Goal: Information Seeking & Learning: Learn about a topic

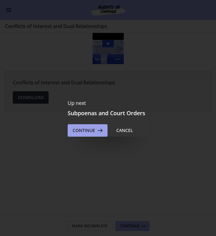
click at [92, 134] on button "Continue" at bounding box center [88, 130] width 40 height 12
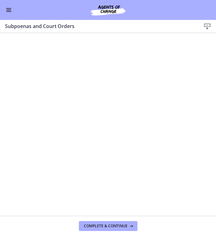
click at [11, 10] on span "Enable menu" at bounding box center [8, 10] width 5 height 1
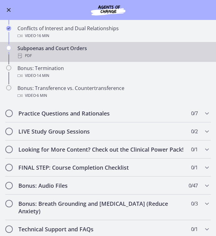
scroll to position [237, 0]
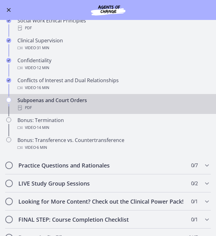
click at [79, 107] on div "PDF" at bounding box center [113, 107] width 193 height 7
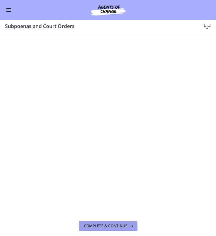
click at [113, 227] on span "Complete & continue" at bounding box center [106, 225] width 44 height 5
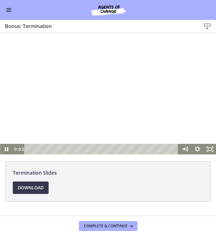
click at [111, 120] on div at bounding box center [108, 93] width 216 height 121
click at [33, 186] on span "Download Opens in a new window" at bounding box center [31, 187] width 26 height 7
click at [210, 149] on icon "Fullscreen" at bounding box center [209, 149] width 12 height 11
click at [9, 10] on button "Enable menu" at bounding box center [8, 9] width 7 height 7
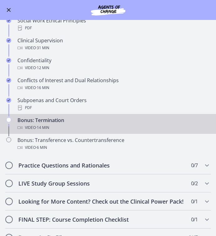
click at [50, 121] on div "Bonus: Termination Video · 14 min" at bounding box center [113, 123] width 193 height 15
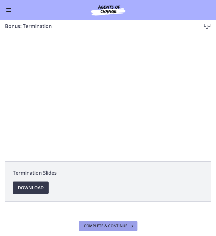
click at [99, 224] on span "Complete & continue" at bounding box center [106, 225] width 44 height 5
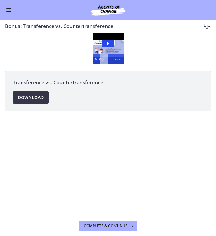
click at [40, 101] on span "Download Opens in a new window" at bounding box center [31, 97] width 26 height 7
click at [110, 43] on icon "Play Video: ctfgtlmqvn4c72r5t72g.mp4" at bounding box center [108, 43] width 12 height 7
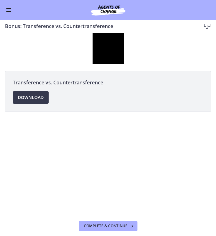
click at [118, 59] on div at bounding box center [107, 48] width 31 height 31
click at [117, 61] on icon "Show more buttons" at bounding box center [117, 59] width 12 height 10
click at [110, 62] on icon "Fullscreen" at bounding box center [106, 59] width 14 height 12
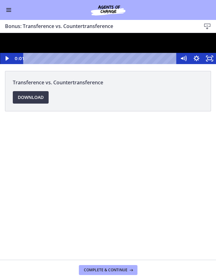
click at [97, 64] on div at bounding box center [108, 48] width 216 height 31
click at [139, 64] on div at bounding box center [108, 48] width 216 height 31
click at [143, 64] on div at bounding box center [108, 48] width 216 height 31
click at [172, 64] on div at bounding box center [108, 48] width 216 height 31
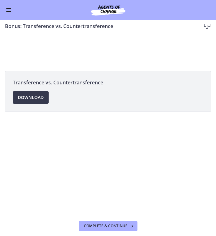
click at [103, 46] on div "Click for sound @keyframes VOLUME_SMALL_WAVE_FLASH { 0% { opacity: 0; } 33% { o…" at bounding box center [108, 49] width 216 height 6
click at [90, 33] on div "Click for sound @keyframes VOLUME_SMALL_WAVE_FLASH { 0% { opacity: 0; } 33% { o…" at bounding box center [108, 48] width 216 height 31
click at [110, 37] on div "Click for sound @keyframes VOLUME_SMALL_WAVE_FLASH { 0% { opacity: 0; } 33% { o…" at bounding box center [108, 48] width 216 height 31
click at [10, 11] on button "Enable menu" at bounding box center [8, 9] width 7 height 7
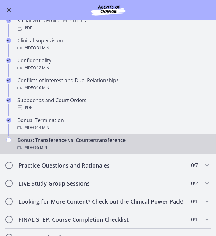
click at [65, 144] on div "Video · 6 min" at bounding box center [113, 147] width 193 height 7
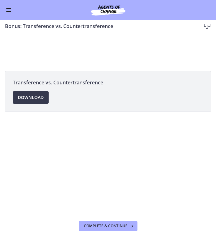
click at [83, 54] on div "Click for sound @keyframes VOLUME_SMALL_WAVE_FLASH { 0% { opacity: 0; } 33% { o…" at bounding box center [108, 48] width 216 height 31
drag, startPoint x: 83, startPoint y: 50, endPoint x: 84, endPoint y: 54, distance: 4.1
click at [84, 54] on div "Click for sound @keyframes VOLUME_SMALL_WAVE_FLASH { 0% { opacity: 0; } 33% { o…" at bounding box center [108, 48] width 216 height 31
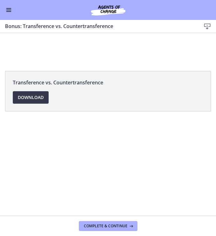
click at [85, 54] on div "Click for sound @keyframes VOLUME_SMALL_WAVE_FLASH { 0% { opacity: 0; } 33% { o…" at bounding box center [108, 48] width 216 height 31
click at [84, 54] on div "Click for sound @keyframes VOLUME_SMALL_WAVE_FLASH { 0% { opacity: 0; } 33% { o…" at bounding box center [108, 48] width 216 height 31
click at [101, 162] on div "Transference vs. Countertransference Download Opens in a new window" at bounding box center [108, 124] width 216 height 183
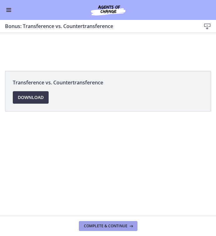
click at [106, 224] on span "Complete & continue" at bounding box center [106, 225] width 44 height 5
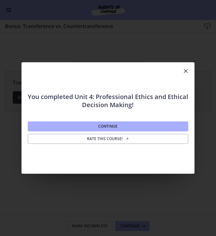
click at [183, 73] on icon "Close" at bounding box center [185, 70] width 7 height 7
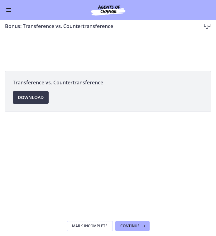
click at [8, 13] on button "Enable menu" at bounding box center [8, 9] width 7 height 7
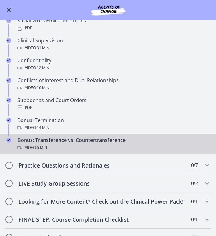
click at [53, 139] on div "Bonus: Transference vs. Countertransference Video · 6 min" at bounding box center [113, 143] width 193 height 15
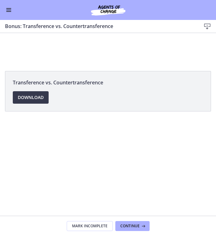
click at [53, 139] on div "Transference vs. Countertransference Download Opens in a new window" at bounding box center [108, 124] width 216 height 183
click at [132, 227] on span "Continue" at bounding box center [129, 225] width 19 height 5
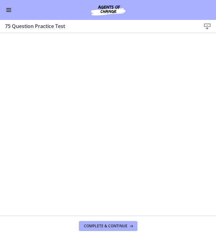
click at [6, 10] on button "Enable menu" at bounding box center [8, 9] width 7 height 7
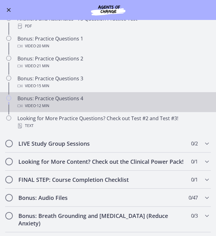
scroll to position [87, 0]
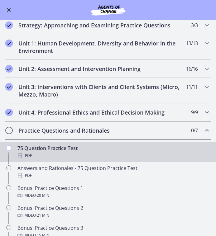
click at [55, 116] on div "Unit 4: Professional Ethics and Ethical Decision Making 9 / 9 Completed" at bounding box center [108, 112] width 206 height 18
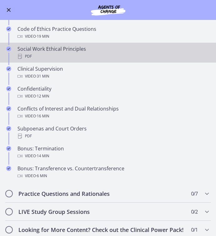
scroll to position [217, 0]
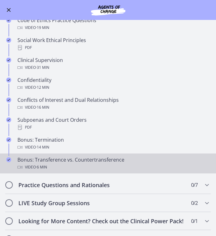
click at [54, 159] on div "Bonus: Transference vs. Countertransference Video · 6 min" at bounding box center [113, 163] width 193 height 15
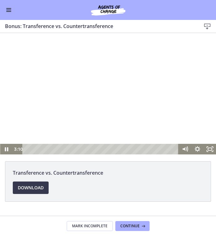
click at [91, 115] on div at bounding box center [108, 93] width 216 height 121
click at [164, 102] on div at bounding box center [108, 93] width 216 height 121
click at [139, 90] on div at bounding box center [108, 93] width 216 height 121
click at [172, 113] on div at bounding box center [108, 93] width 216 height 121
click at [132, 111] on div at bounding box center [108, 93] width 216 height 121
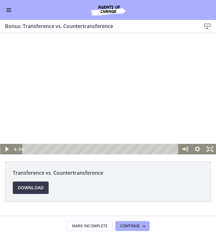
click at [130, 124] on div at bounding box center [108, 93] width 216 height 121
click at [137, 226] on span "Continue" at bounding box center [129, 225] width 19 height 5
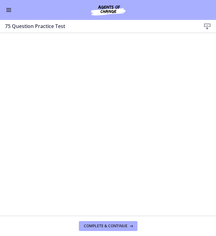
click at [10, 10] on span "Enable menu" at bounding box center [8, 10] width 5 height 1
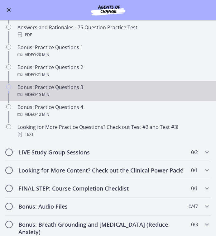
scroll to position [228, 0]
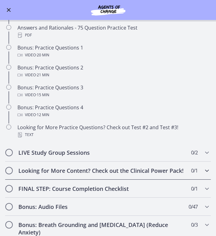
click at [48, 174] on div "Looking for More Content? Check out the Clinical Power Pack! 0 / 1 Completed" at bounding box center [108, 171] width 206 height 18
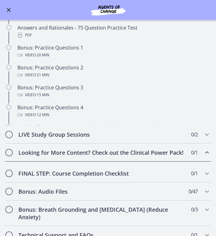
scroll to position [149, 0]
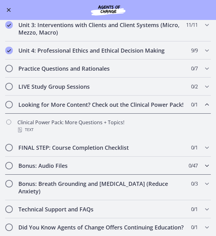
click at [53, 164] on h2 "Bonus: Audio Files" at bounding box center [101, 165] width 167 height 7
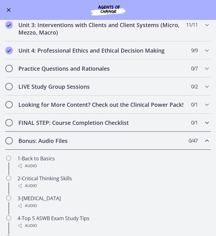
click at [69, 122] on h2 "FINAL STEP: Course Completion Checklist" at bounding box center [101, 122] width 167 height 7
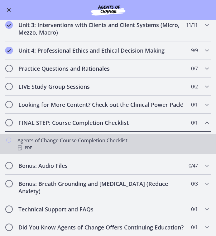
click at [61, 141] on div "Agents of Change Course Completion Checklist PDF" at bounding box center [113, 144] width 193 height 15
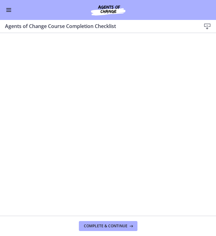
click at [9, 8] on span "Enable menu" at bounding box center [8, 8] width 5 height 1
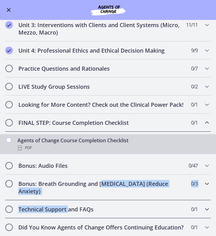
drag, startPoint x: 68, startPoint y: 211, endPoint x: 106, endPoint y: 185, distance: 45.4
click at [105, 185] on div "Getting Started: Studying for Success 11 / 11 Completed Welcome to Agents of Ch…" at bounding box center [108, 86] width 216 height 300
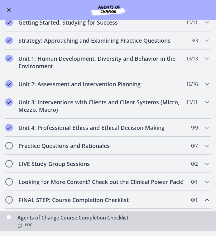
scroll to position [58, 0]
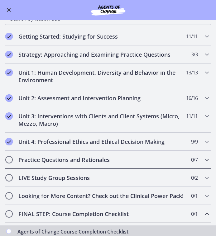
click at [71, 158] on h2 "Practice Questions and Rationales" at bounding box center [101, 159] width 167 height 7
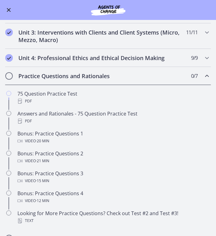
scroll to position [142, 0]
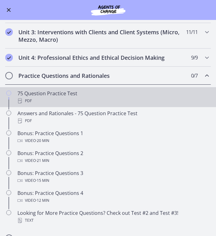
click at [63, 97] on div "PDF" at bounding box center [113, 100] width 193 height 7
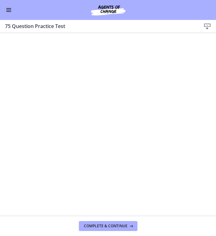
click at [212, 25] on div "75 Question Practice Test Download Enable fullscreen" at bounding box center [108, 26] width 216 height 13
click at [207, 25] on icon at bounding box center [206, 26] width 7 height 7
